Goal: Information Seeking & Learning: Learn about a topic

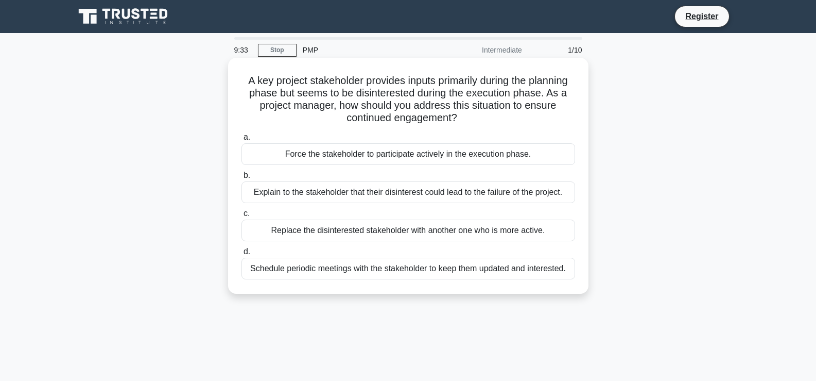
click at [398, 274] on div "Schedule periodic meetings with the stakeholder to keep them updated and intere…" at bounding box center [408, 268] width 334 height 22
click at [241, 255] on input "d. Schedule periodic meetings with the stakeholder to keep them updated and int…" at bounding box center [241, 251] width 0 height 7
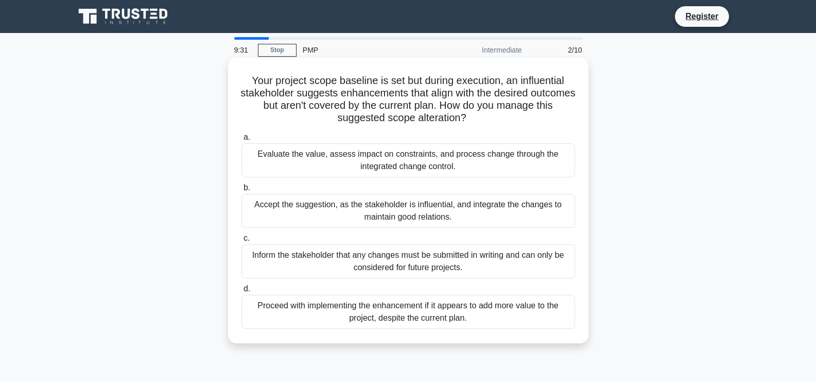
click at [354, 309] on div "Proceed with implementing the enhancement if it appears to add more value to th…" at bounding box center [408, 312] width 334 height 34
click at [241, 292] on input "d. Proceed with implementing the enhancement if it appears to add more value to…" at bounding box center [241, 288] width 0 height 7
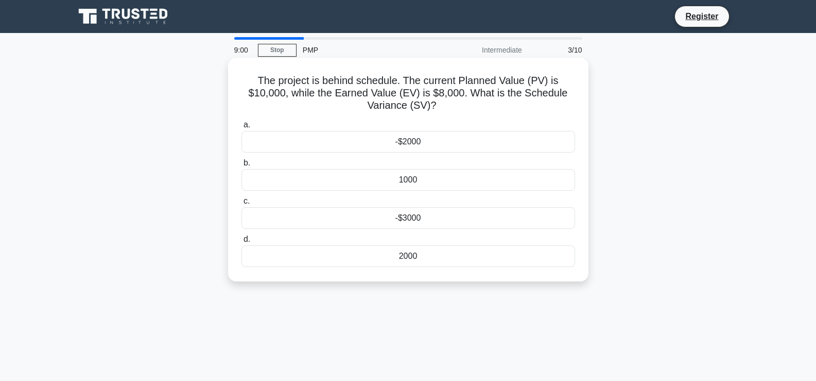
click at [387, 142] on div "-$2000" at bounding box center [408, 142] width 334 height 22
click at [241, 128] on input "a. -$2000" at bounding box center [241, 125] width 0 height 7
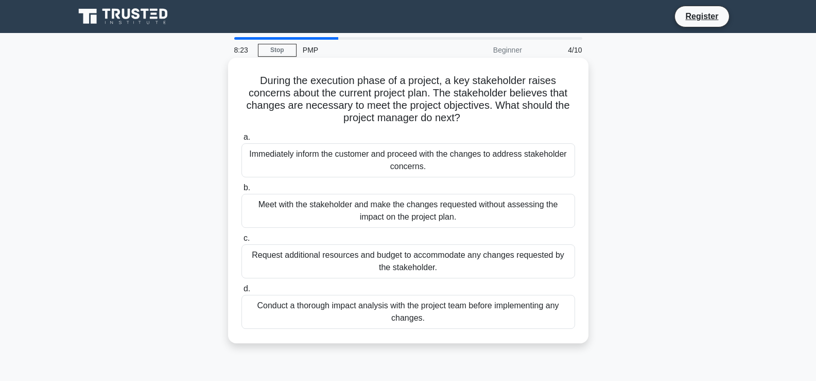
click at [375, 306] on div "Conduct a thorough impact analysis with the project team before implementing an…" at bounding box center [408, 312] width 334 height 34
click at [241, 292] on input "d. Conduct a thorough impact analysis with the project team before implementing…" at bounding box center [241, 288] width 0 height 7
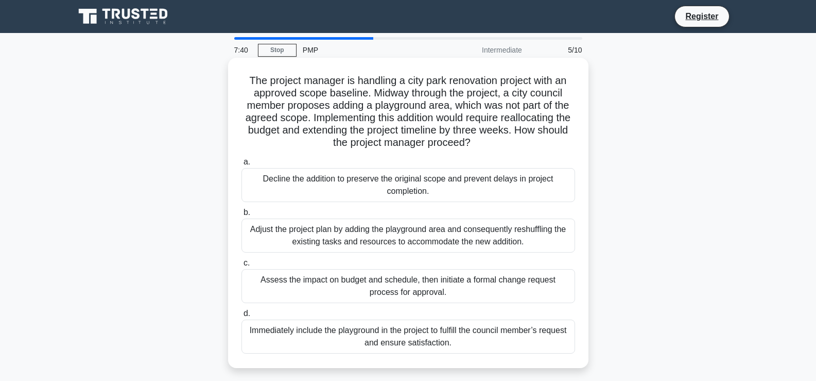
click at [351, 287] on div "Assess the impact on budget and schedule, then initiate a formal change request…" at bounding box center [408, 286] width 334 height 34
click at [241, 266] on input "c. Assess the impact on budget and schedule, then initiate a formal change requ…" at bounding box center [241, 263] width 0 height 7
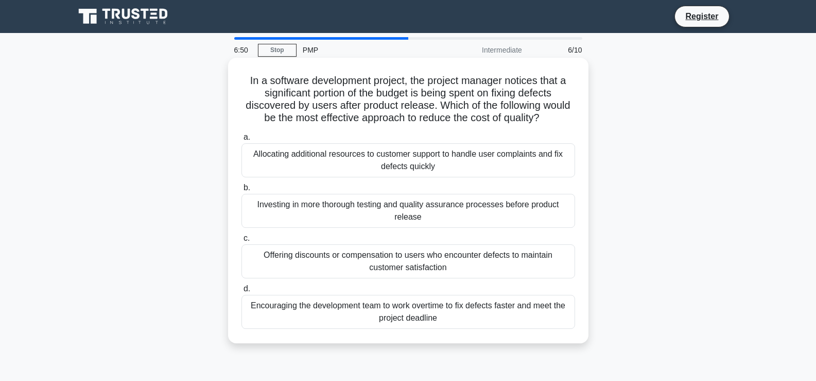
click at [380, 208] on div "Investing in more thorough testing and quality assurance processes before produ…" at bounding box center [408, 211] width 334 height 34
click at [241, 191] on input "b. Investing in more thorough testing and quality assurance processes before pr…" at bounding box center [241, 187] width 0 height 7
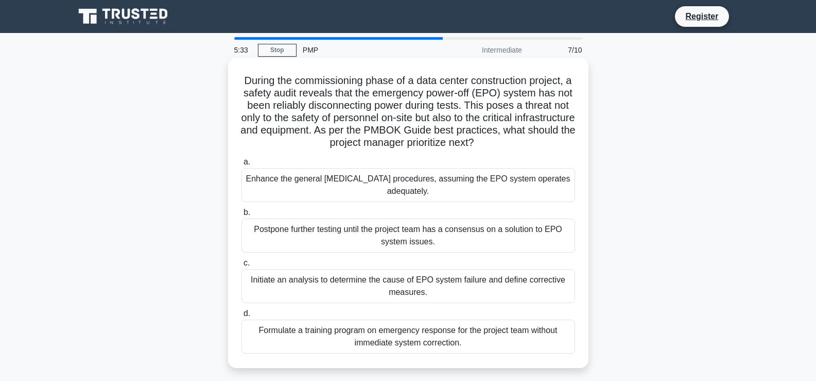
click at [330, 274] on div "Initiate an analysis to determine the cause of EPO system failure and define co…" at bounding box center [408, 286] width 334 height 34
click at [241, 266] on input "c. Initiate an analysis to determine the cause of EPO system failure and define…" at bounding box center [241, 263] width 0 height 7
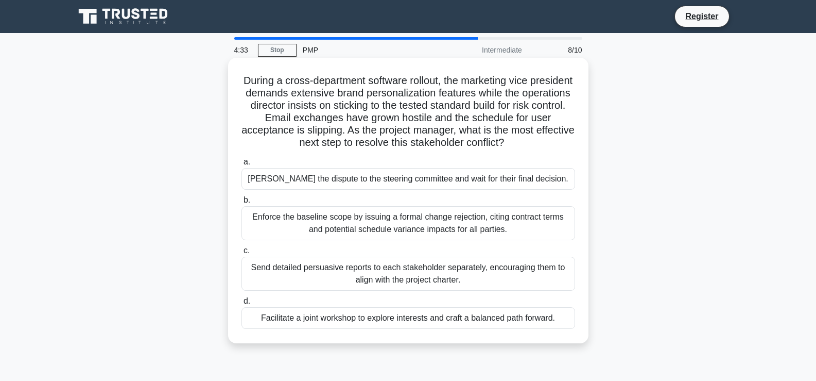
click at [376, 322] on div "Facilitate a joint workshop to explore interests and craft a balanced path forw…" at bounding box center [408, 318] width 334 height 22
click at [241, 304] on input "d. Facilitate a joint workshop to explore interests and craft a balanced path f…" at bounding box center [241, 301] width 0 height 7
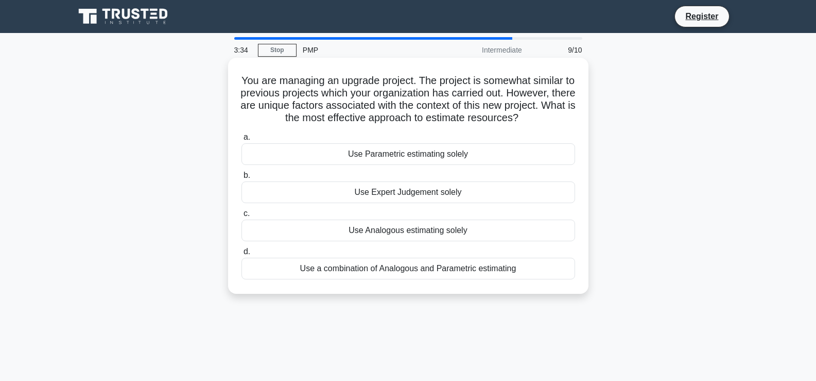
click at [377, 266] on div "Use a combination of Analogous and Parametric estimating" at bounding box center [408, 268] width 334 height 22
click at [241, 255] on input "d. Use a combination of Analogous and Parametric estimating" at bounding box center [241, 251] width 0 height 7
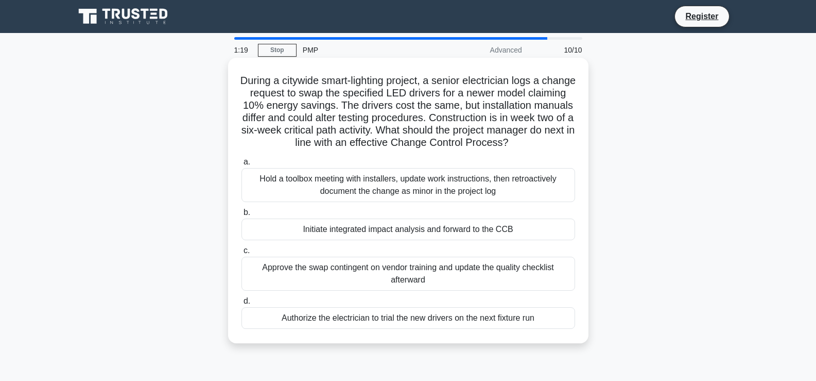
click at [316, 185] on div "Hold a toolbox meeting with installers, update work instructions, then retroact…" at bounding box center [408, 185] width 334 height 34
click at [241, 165] on input "a. Hold a toolbox meeting with installers, update work instructions, then retro…" at bounding box center [241, 162] width 0 height 7
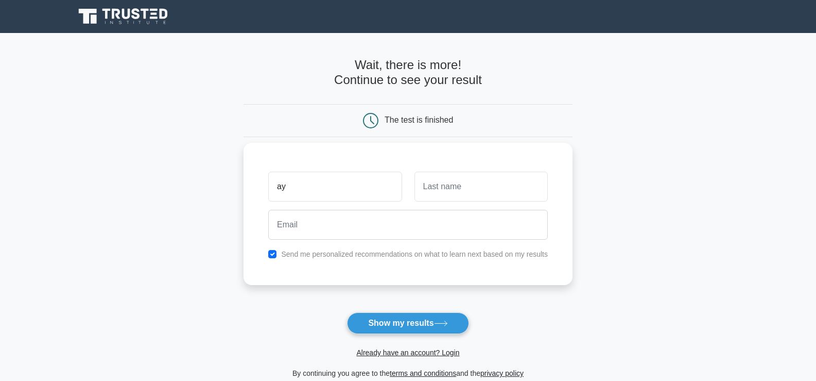
type input "a"
type input "AYO"
type input "GANIYU"
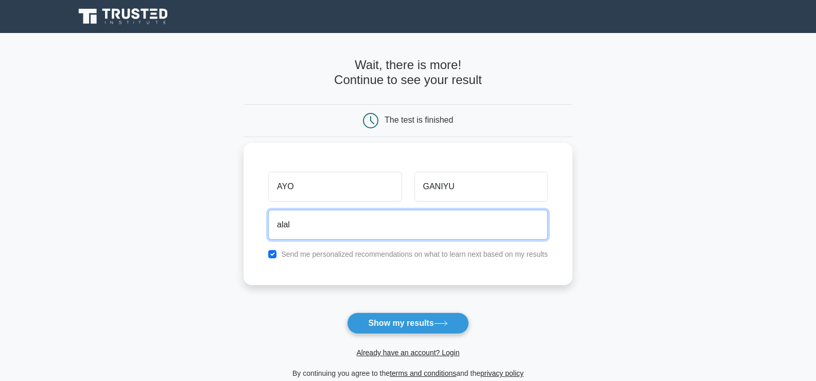
type input "[EMAIL_ADDRESS][DOMAIN_NAME]"
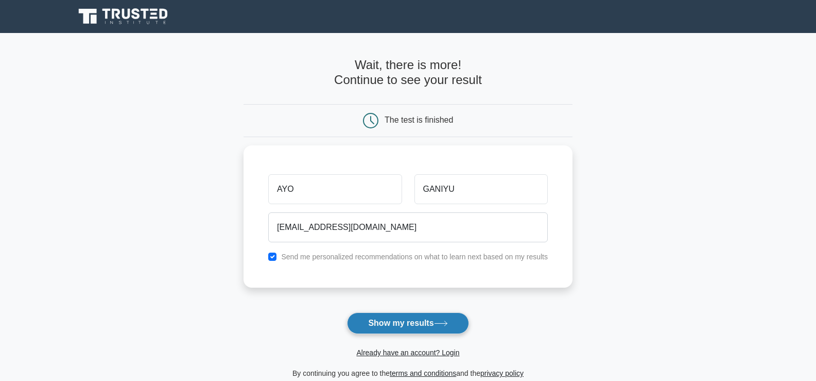
click at [399, 329] on button "Show my results" at bounding box center [408, 323] width 122 height 22
